Goal: Find specific page/section: Find specific page/section

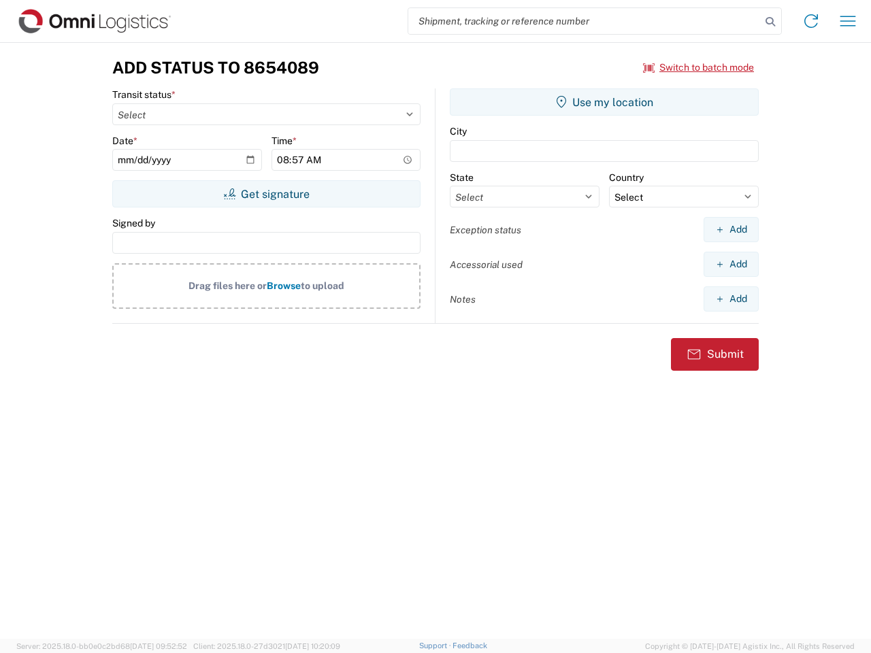
click at [585, 21] on input "search" at bounding box center [584, 21] width 353 height 26
click at [771, 22] on icon at bounding box center [770, 21] width 19 height 19
click at [811, 21] on icon at bounding box center [811, 21] width 22 height 22
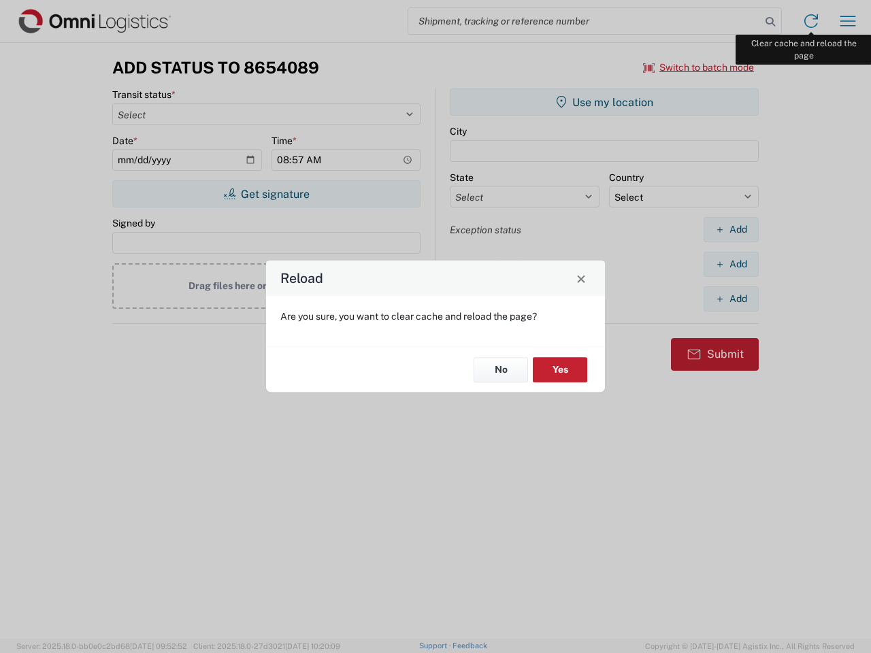
click at [848, 21] on div "Reload Are you sure, you want to clear cache and reload the page? No Yes" at bounding box center [435, 326] width 871 height 653
click at [699, 67] on div "Reload Are you sure, you want to clear cache and reload the page? No Yes" at bounding box center [435, 326] width 871 height 653
click at [266, 194] on div "Reload Are you sure, you want to clear cache and reload the page? No Yes" at bounding box center [435, 326] width 871 height 653
click at [604, 102] on div "Reload Are you sure, you want to clear cache and reload the page? No Yes" at bounding box center [435, 326] width 871 height 653
click at [731, 229] on div "Reload Are you sure, you want to clear cache and reload the page? No Yes" at bounding box center [435, 326] width 871 height 653
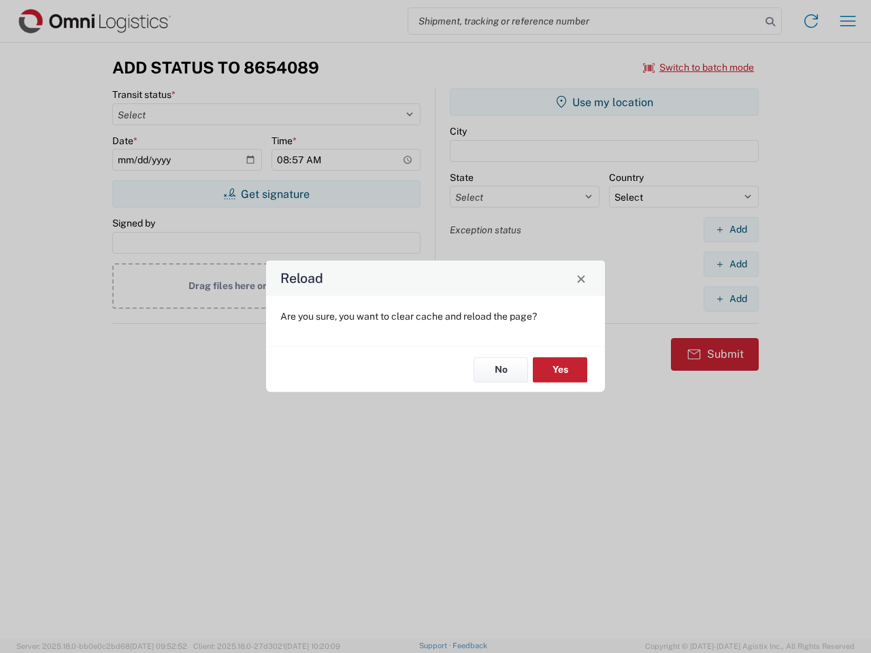
click at [731, 264] on div "Reload Are you sure, you want to clear cache and reload the page? No Yes" at bounding box center [435, 326] width 871 height 653
click at [731, 299] on div "Reload Are you sure, you want to clear cache and reload the page? No Yes" at bounding box center [435, 326] width 871 height 653
